Goal: Information Seeking & Learning: Learn about a topic

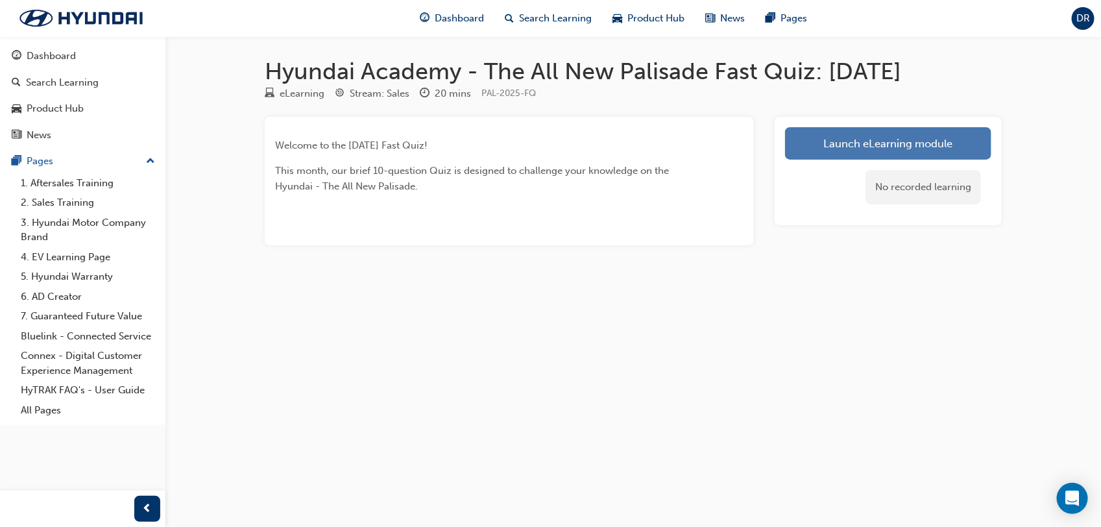
click at [920, 151] on link "Launch eLearning module" at bounding box center [888, 143] width 206 height 32
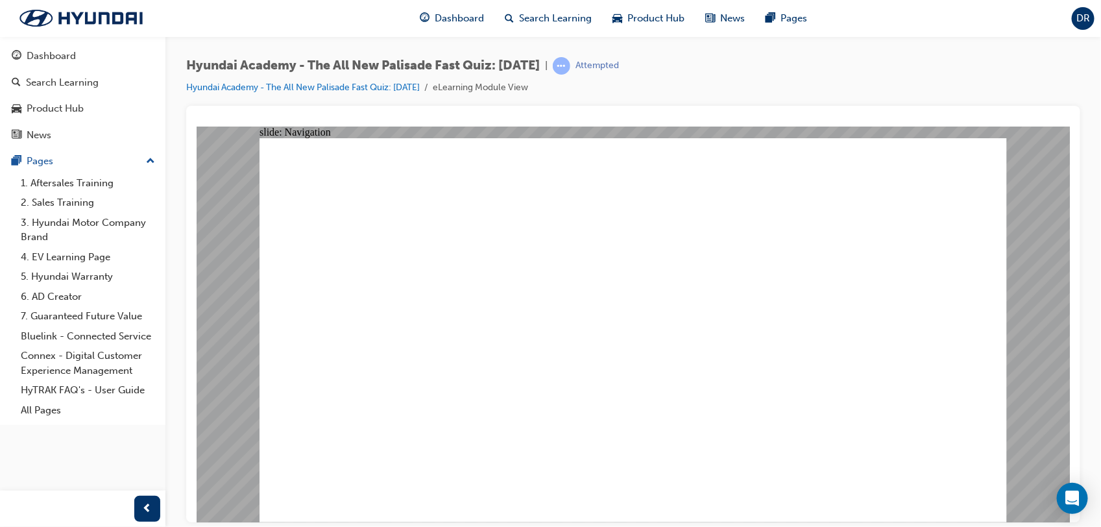
radio input "true"
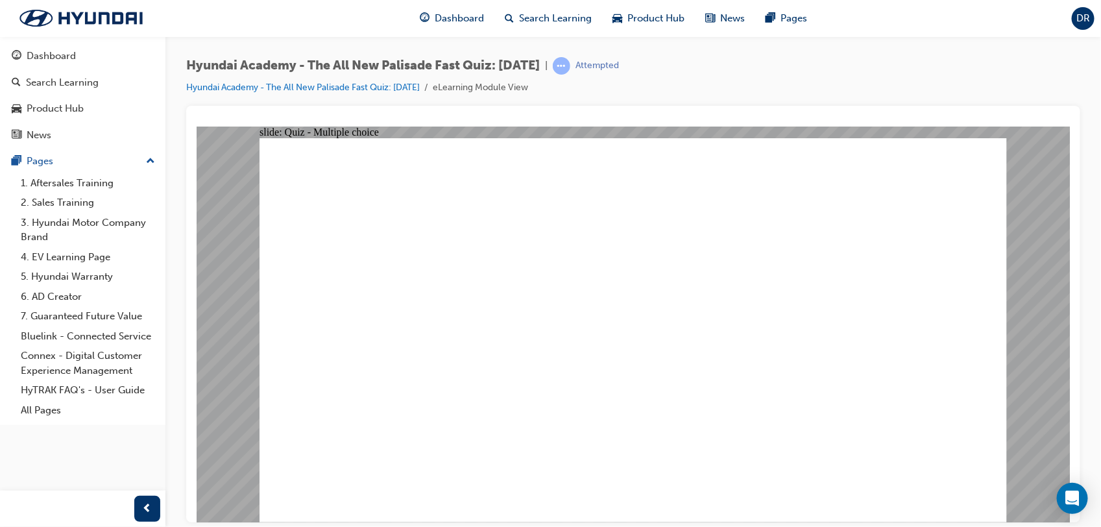
radio input "true"
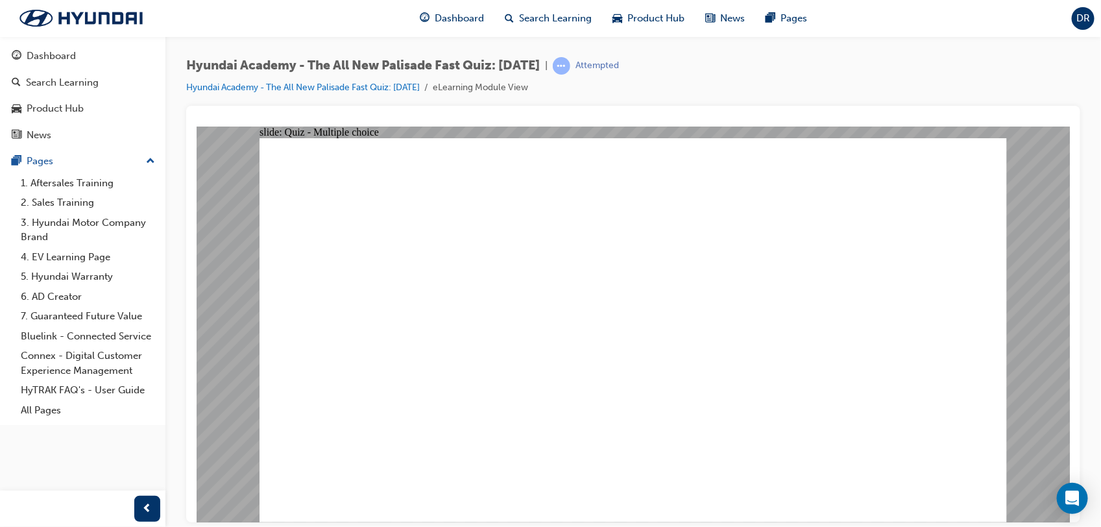
radio input "true"
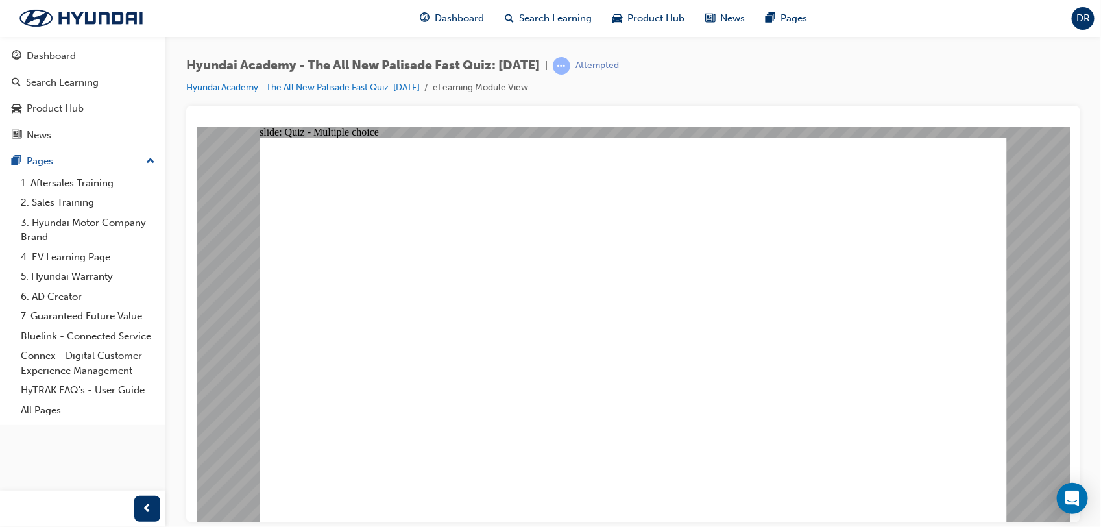
radio input "true"
checkbox input "true"
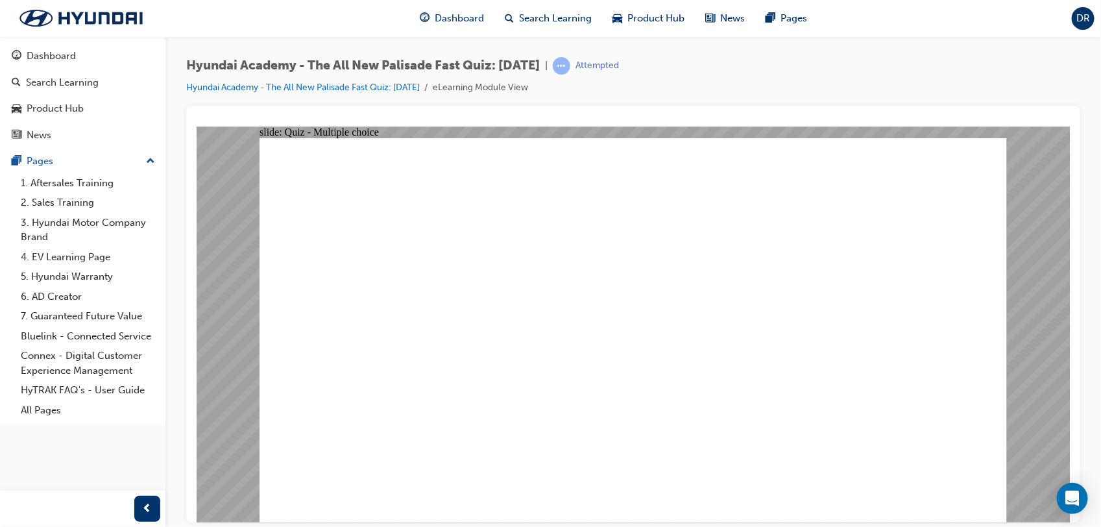
checkbox input "true"
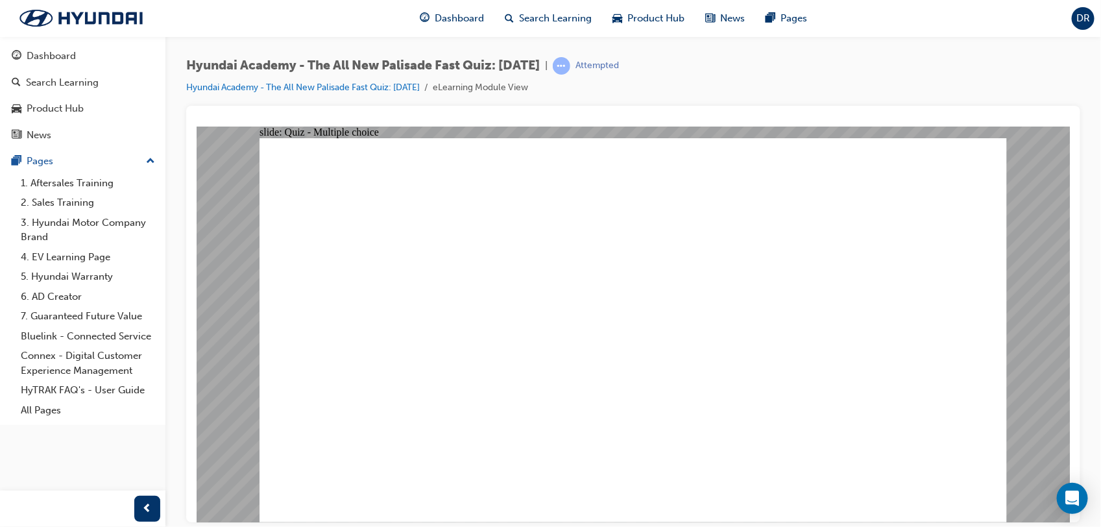
checkbox input "true"
radio input "true"
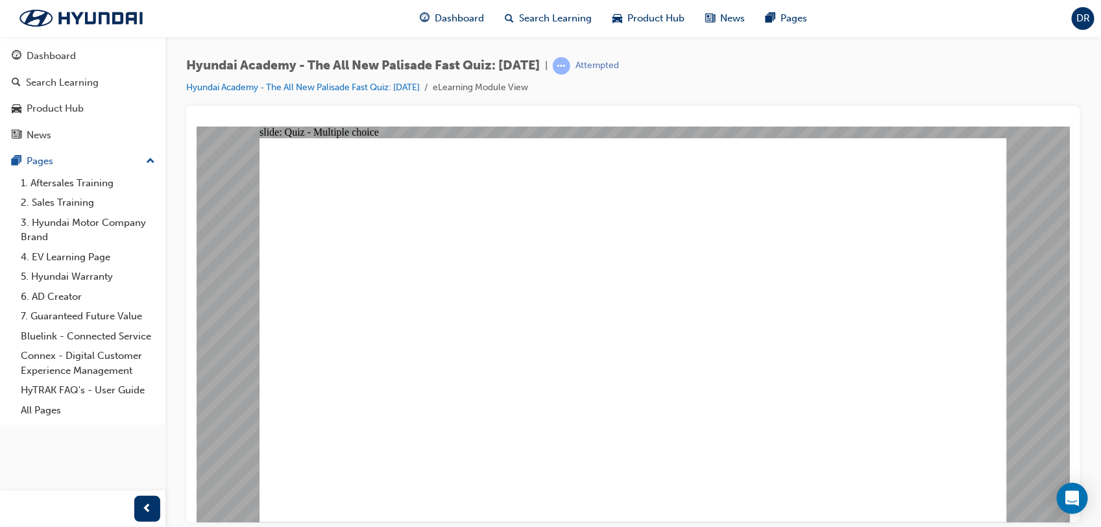
radio input "true"
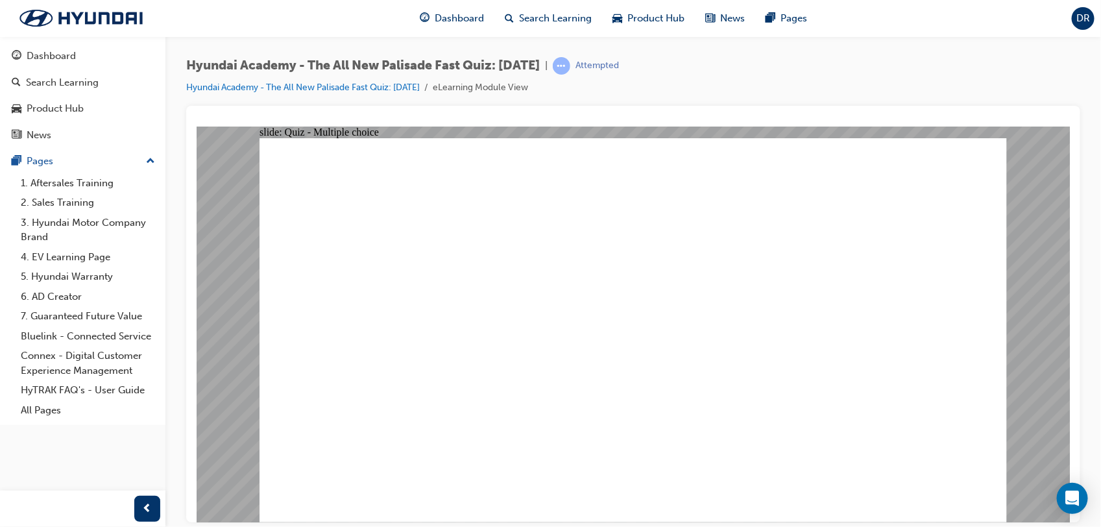
checkbox input "true"
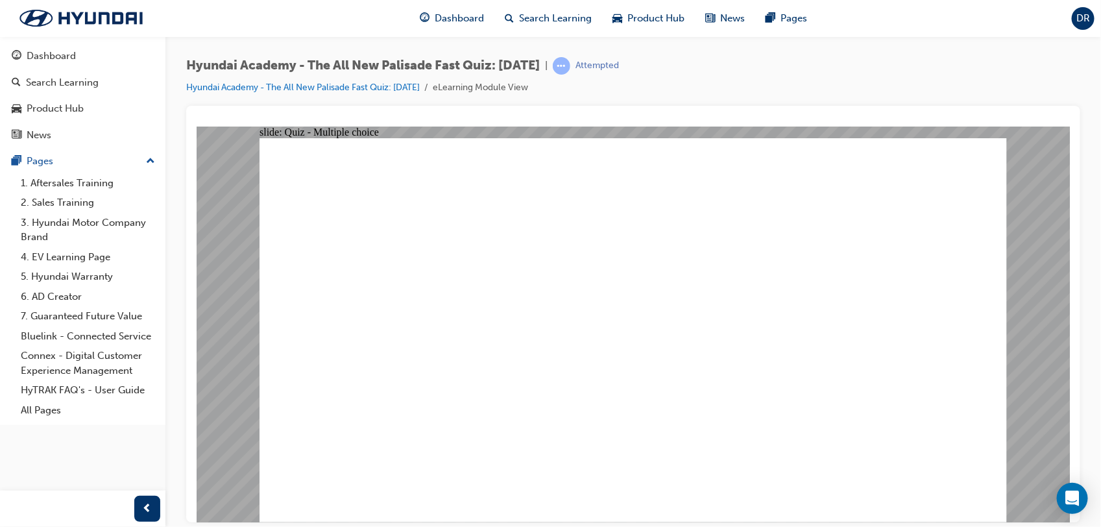
checkbox input "true"
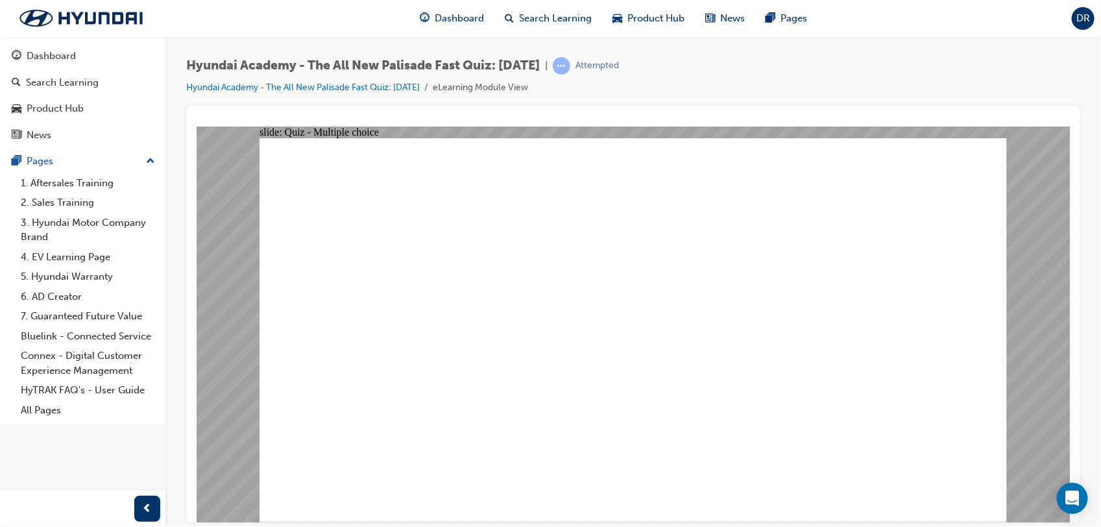
checkbox input "true"
checkbox input "false"
checkbox input "true"
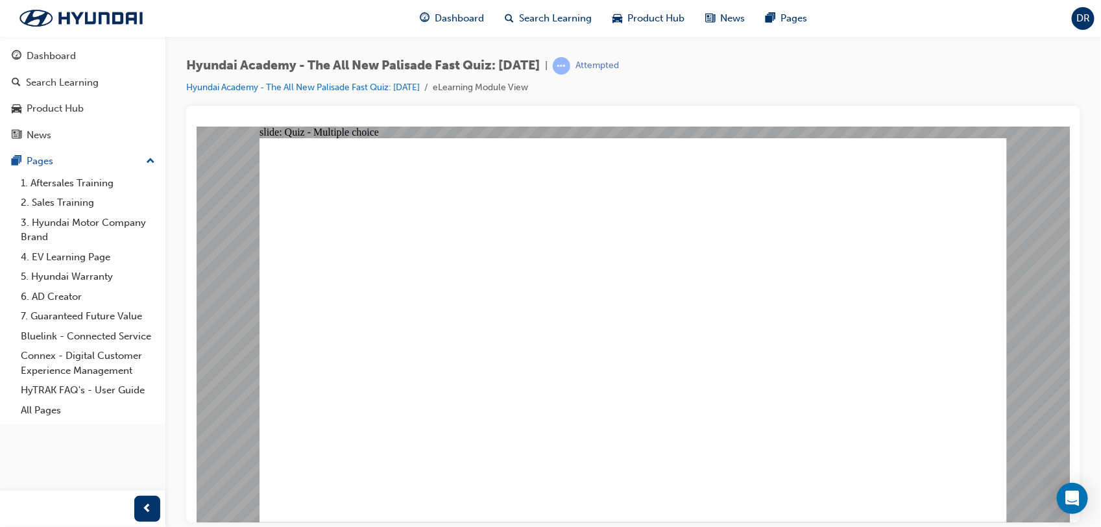
radio input "true"
